Goal: Information Seeking & Learning: Learn about a topic

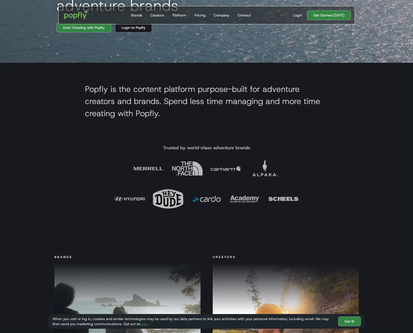
scroll to position [311, 0]
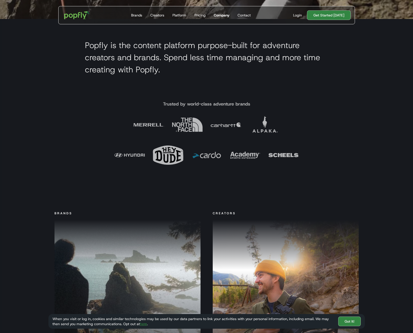
click at [225, 15] on div "Company" at bounding box center [222, 15] width 16 height 5
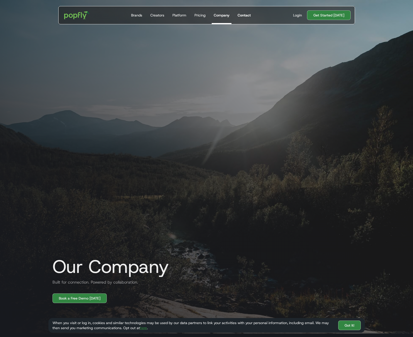
click at [242, 13] on div "Contact" at bounding box center [243, 15] width 13 height 5
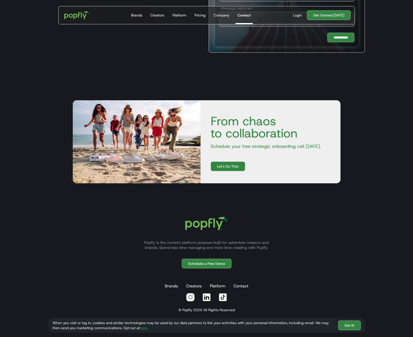
scroll to position [136, 0]
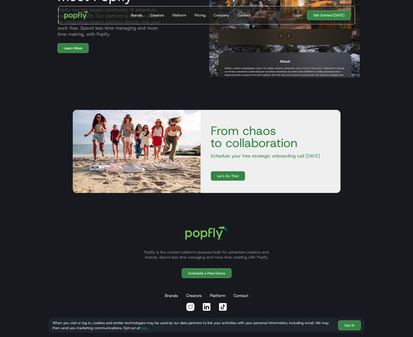
scroll to position [568, 0]
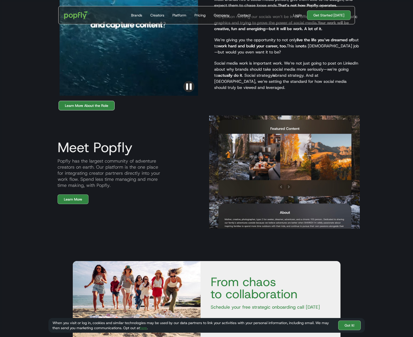
click at [105, 101] on link "Learn More About the Role" at bounding box center [87, 106] width 56 height 10
